Goal: Transaction & Acquisition: Purchase product/service

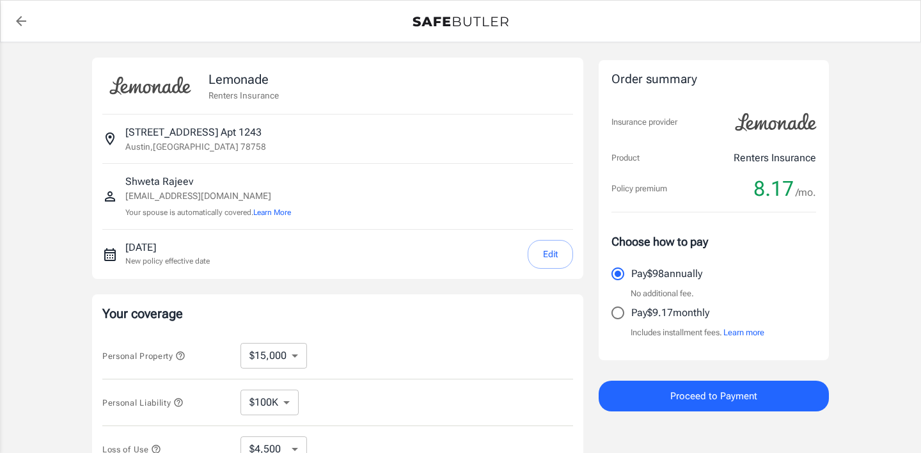
select select "15000"
select select "500"
click at [622, 318] on input "Pay $9.17 monthly" at bounding box center [618, 312] width 27 height 27
radio input "true"
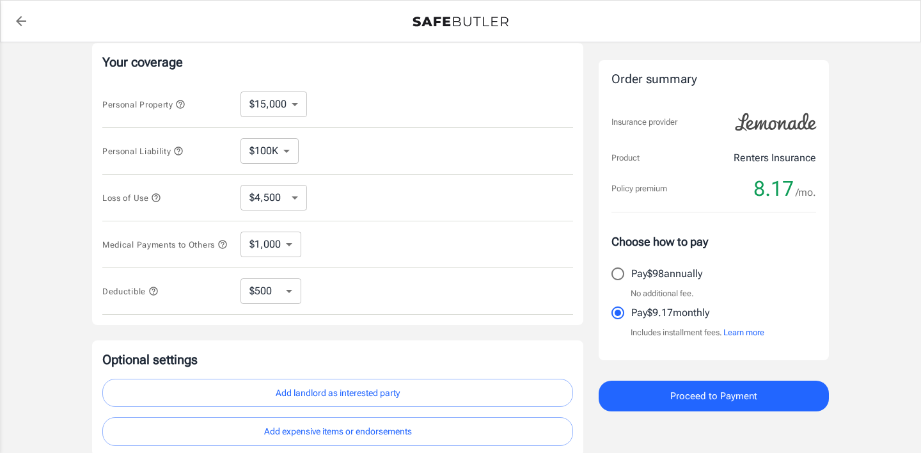
scroll to position [247, 0]
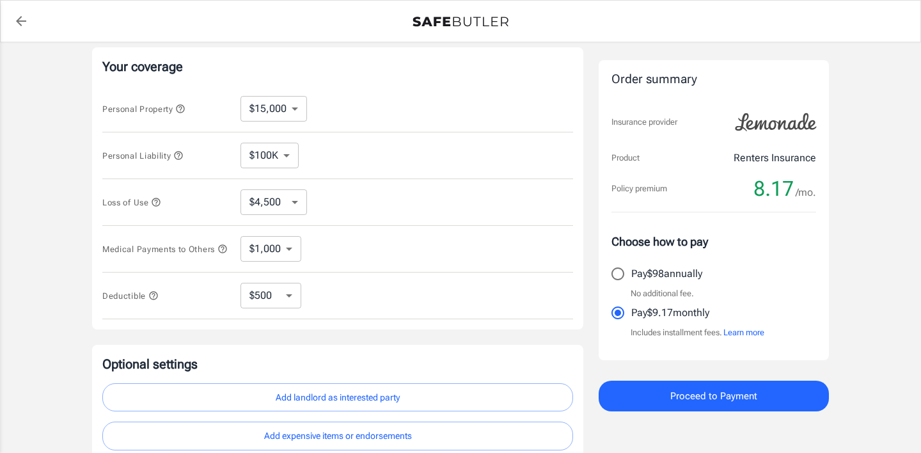
click at [291, 109] on select "$10,000 $15,000 $20,000 $25,000 $30,000 $40,000 $50,000 $100K $150K $200K $250K" at bounding box center [274, 109] width 67 height 26
select select "10000"
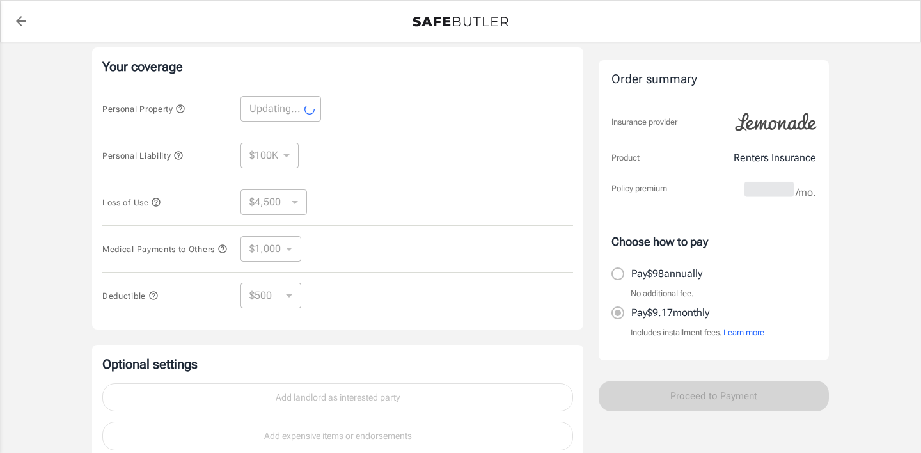
select select "10000"
select select "3000"
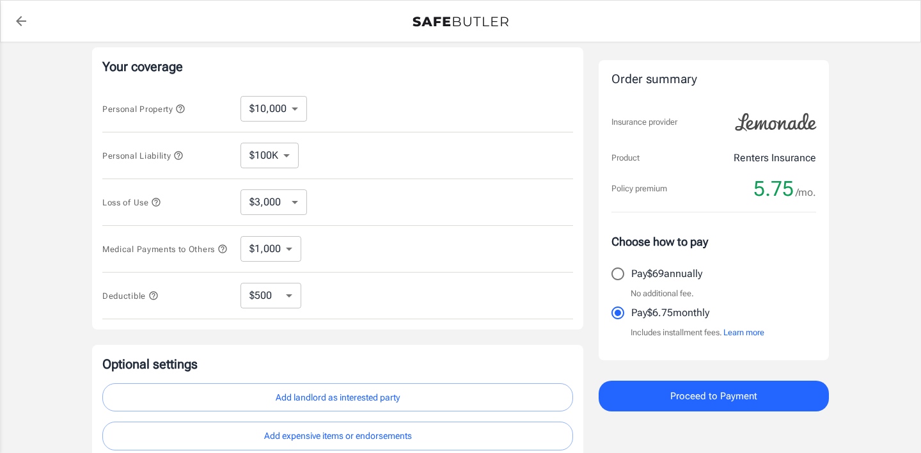
click at [286, 155] on select "$100K $200K $300K $400K $500K" at bounding box center [270, 156] width 58 height 26
click at [289, 201] on select "$3,000 $6,000 $12,000 $21,000 $36,000 $60,000 $96,000 $153K $198K" at bounding box center [274, 202] width 67 height 26
click at [285, 256] on select "$1,000 $2,000 $3,000 $4,000 $5,000" at bounding box center [271, 249] width 61 height 26
click at [277, 315] on div "Deductible $250 $500 $1,000 $2,500 ​" at bounding box center [337, 296] width 471 height 47
click at [276, 307] on select "$250 $500 $1,000 $2,500" at bounding box center [271, 296] width 61 height 26
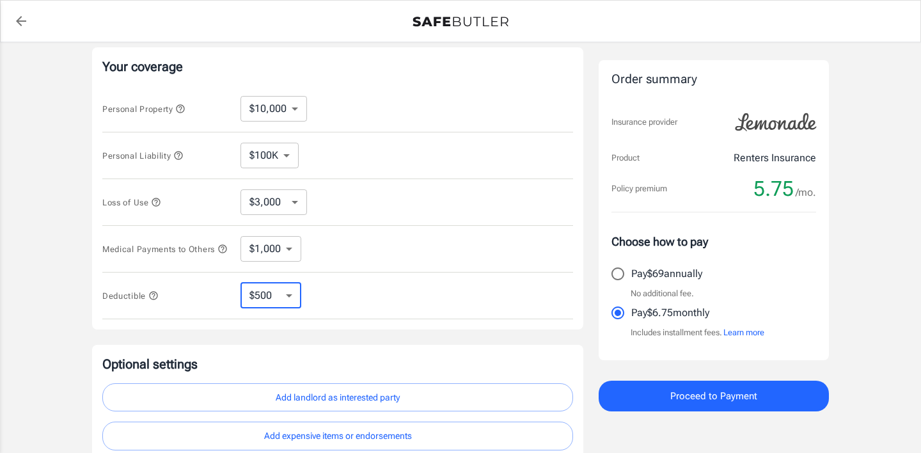
select select "1000"
click at [289, 308] on select "$250 $500 $1,000 $2,500" at bounding box center [271, 296] width 61 height 26
select select "2500"
click at [290, 308] on select "$250 $500 $1,000 $2,500" at bounding box center [271, 296] width 61 height 26
select select "1000"
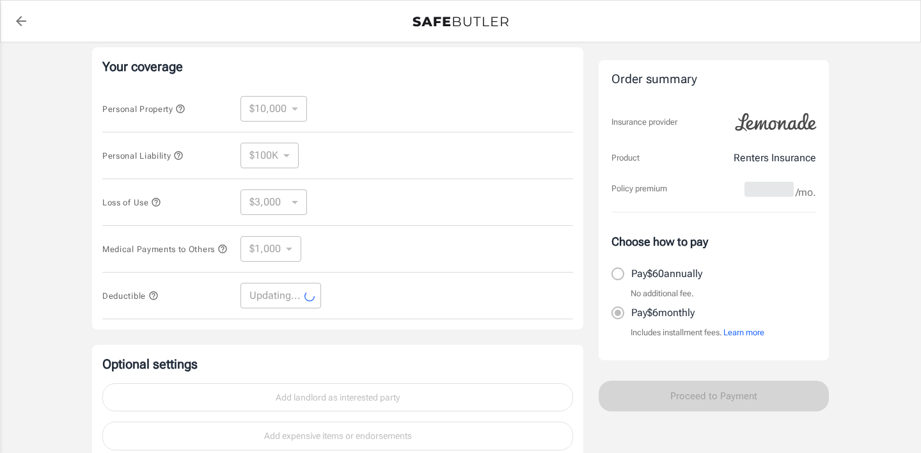
select select "1000"
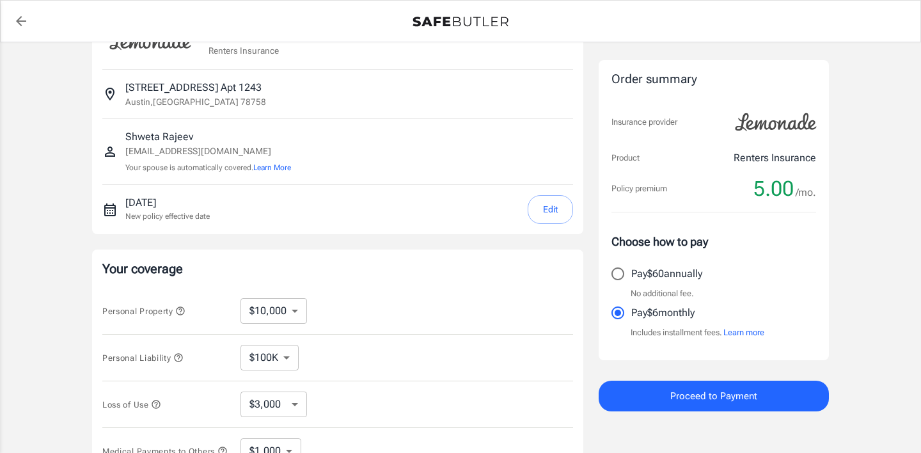
scroll to position [0, 0]
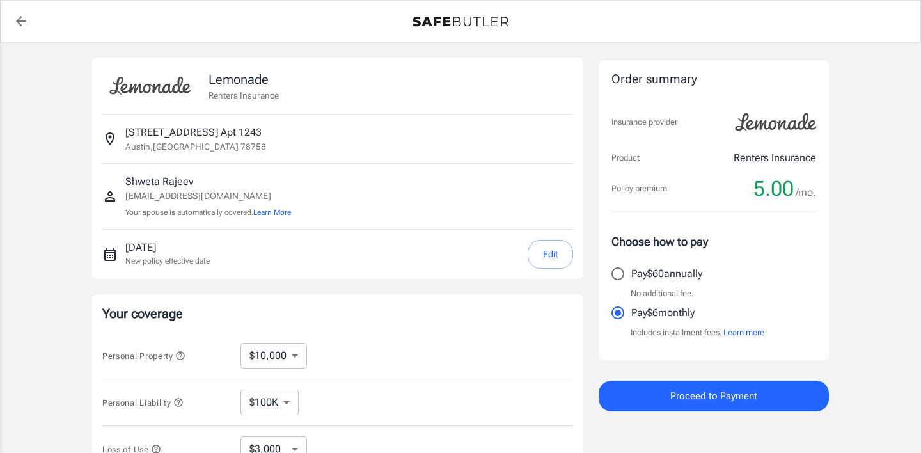
click at [558, 256] on button "Edit" at bounding box center [550, 254] width 45 height 29
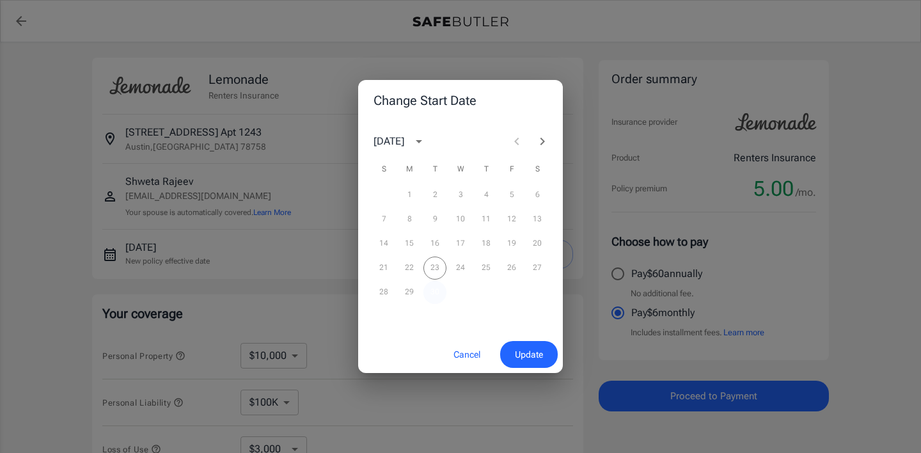
click at [435, 291] on button "30" at bounding box center [435, 292] width 23 height 23
click at [390, 298] on div "28 29 30" at bounding box center [460, 292] width 205 height 23
click at [513, 269] on div "21 22 23 24 25 26 27" at bounding box center [460, 268] width 205 height 23
click at [532, 360] on span "Update" at bounding box center [529, 355] width 28 height 16
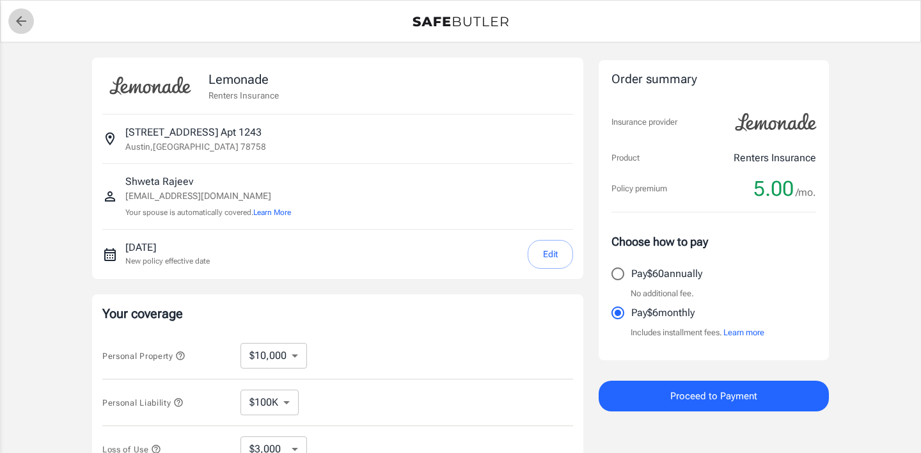
click at [23, 21] on icon "back to quotes" at bounding box center [21, 21] width 10 height 10
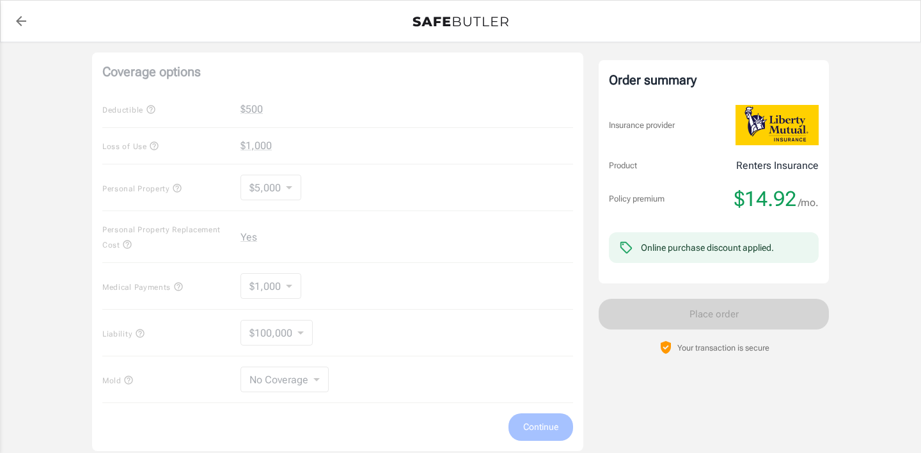
click at [375, 167] on div "Coverage options Deductible $500 Loss of Use $1,000 Personal Property $5,000 50…" at bounding box center [337, 251] width 491 height 399
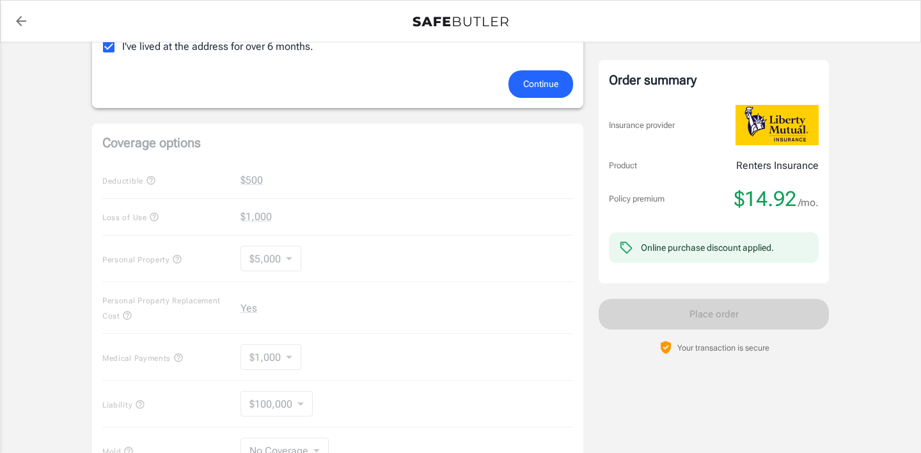
scroll to position [406, 0]
click at [244, 184] on div "Coverage options Deductible $500 Loss of Use $1,000 Personal Property $5,000 50…" at bounding box center [337, 322] width 491 height 399
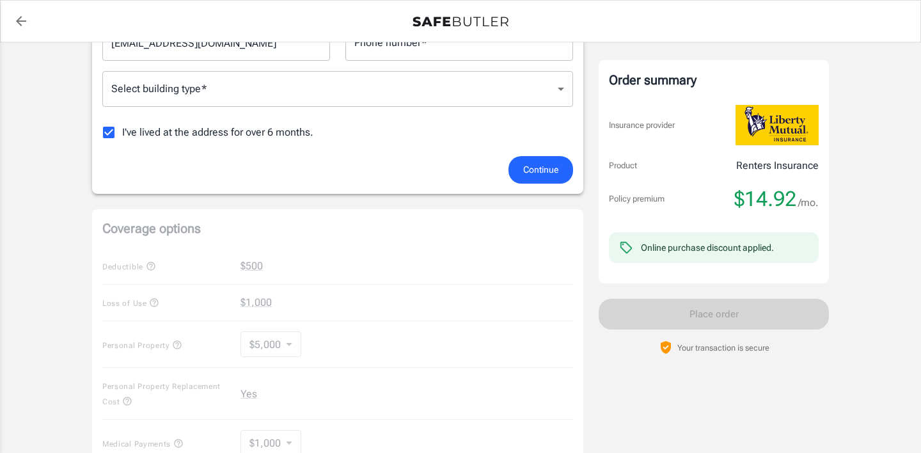
scroll to position [321, 0]
click at [239, 131] on span "I've lived at the address for over 6 months." at bounding box center [217, 130] width 191 height 15
click at [122, 131] on input "I've lived at the address for over 6 months." at bounding box center [108, 131] width 27 height 27
checkbox input "false"
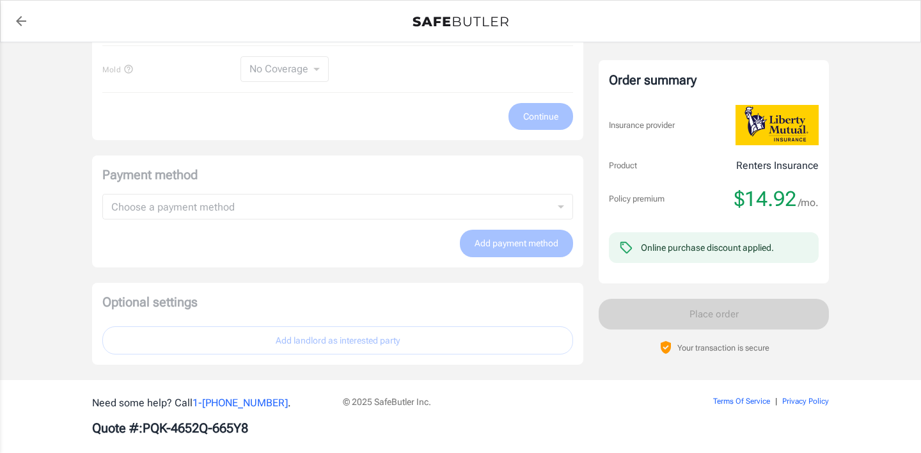
scroll to position [971, 0]
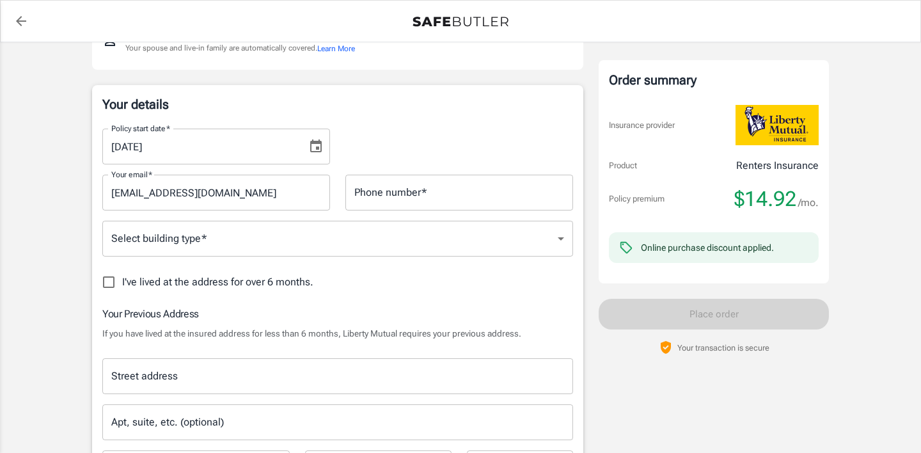
scroll to position [0, 0]
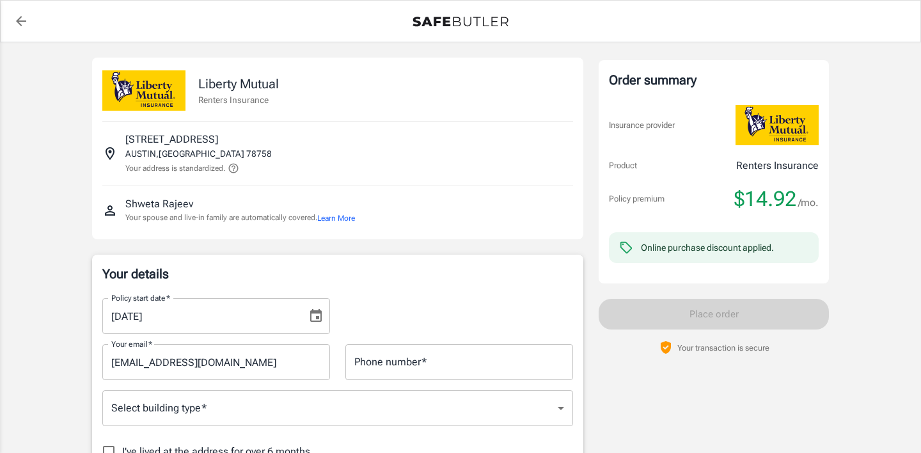
click at [32, 25] on link "back to quotes" at bounding box center [21, 21] width 26 height 26
